Goal: Task Accomplishment & Management: Manage account settings

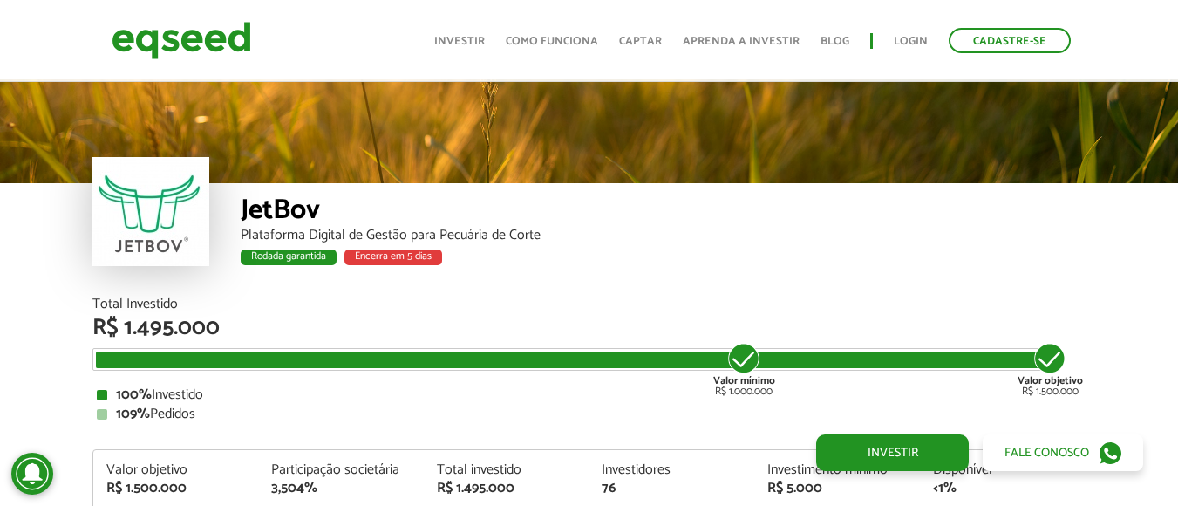
scroll to position [2076, 0]
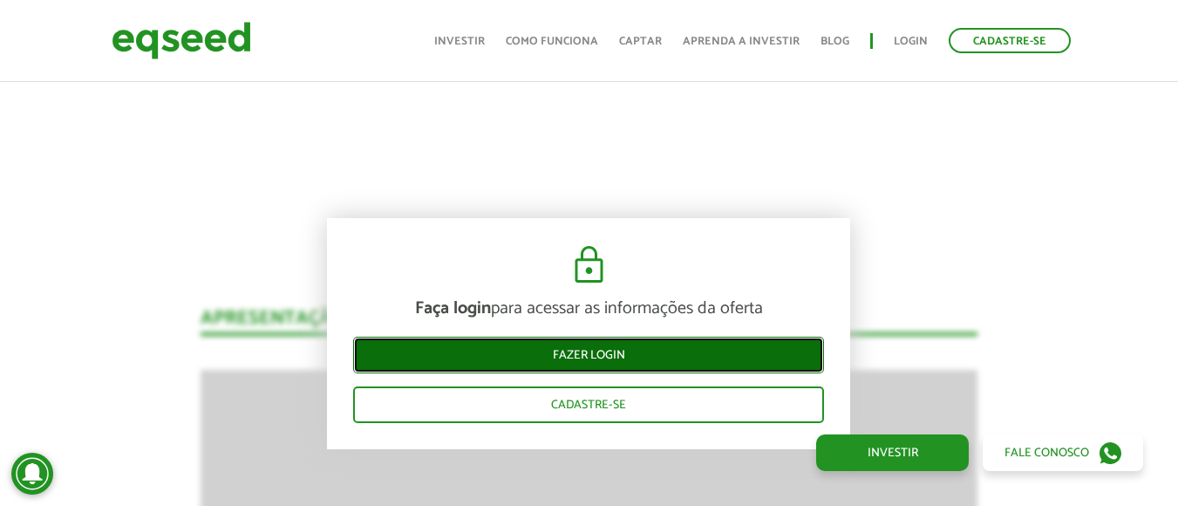
click at [665, 342] on link "Fazer login" at bounding box center [588, 355] width 471 height 37
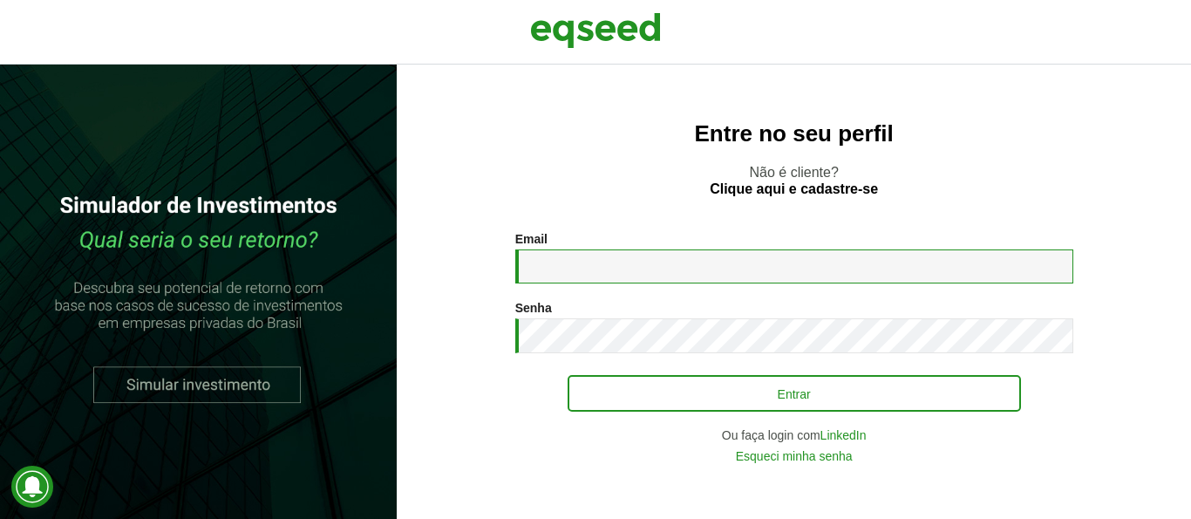
type input "**********"
click at [691, 386] on button "Entrar" at bounding box center [794, 393] width 453 height 37
